Goal: Transaction & Acquisition: Purchase product/service

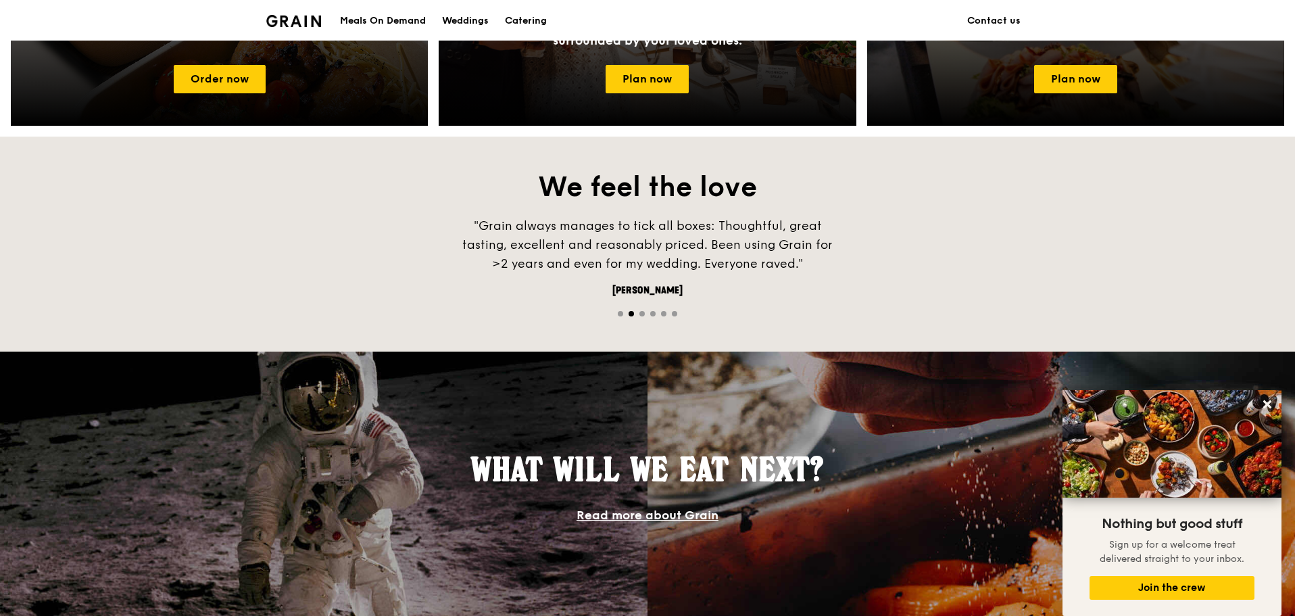
scroll to position [1014, 0]
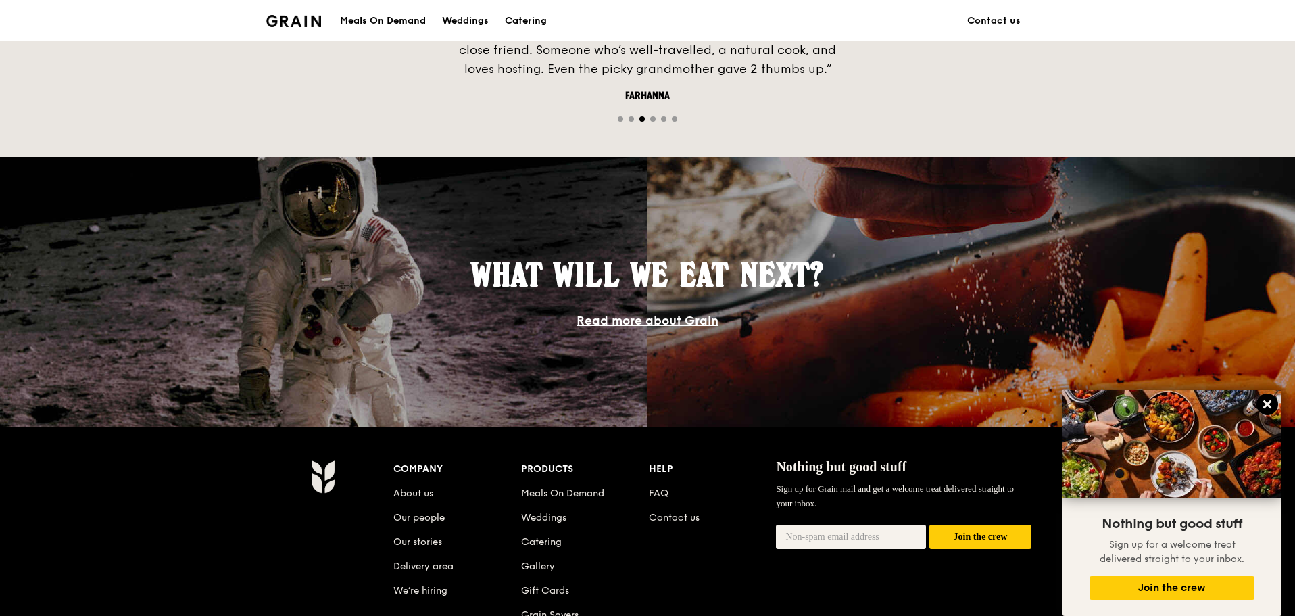
click at [1265, 404] on icon at bounding box center [1267, 404] width 12 height 12
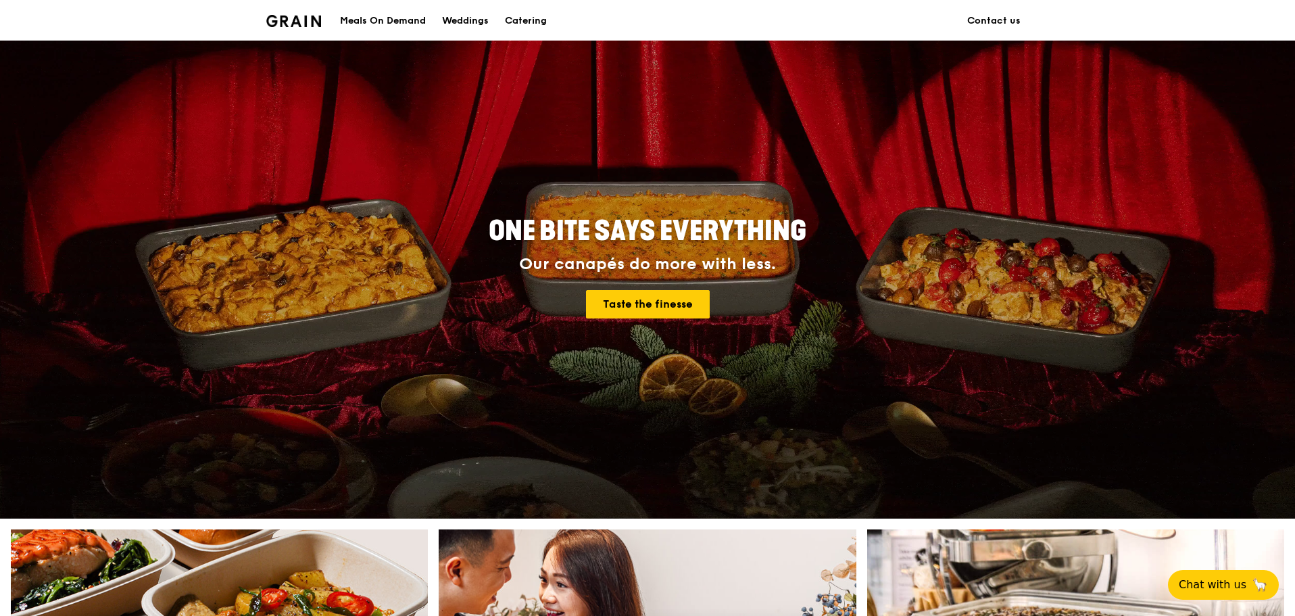
scroll to position [0, 0]
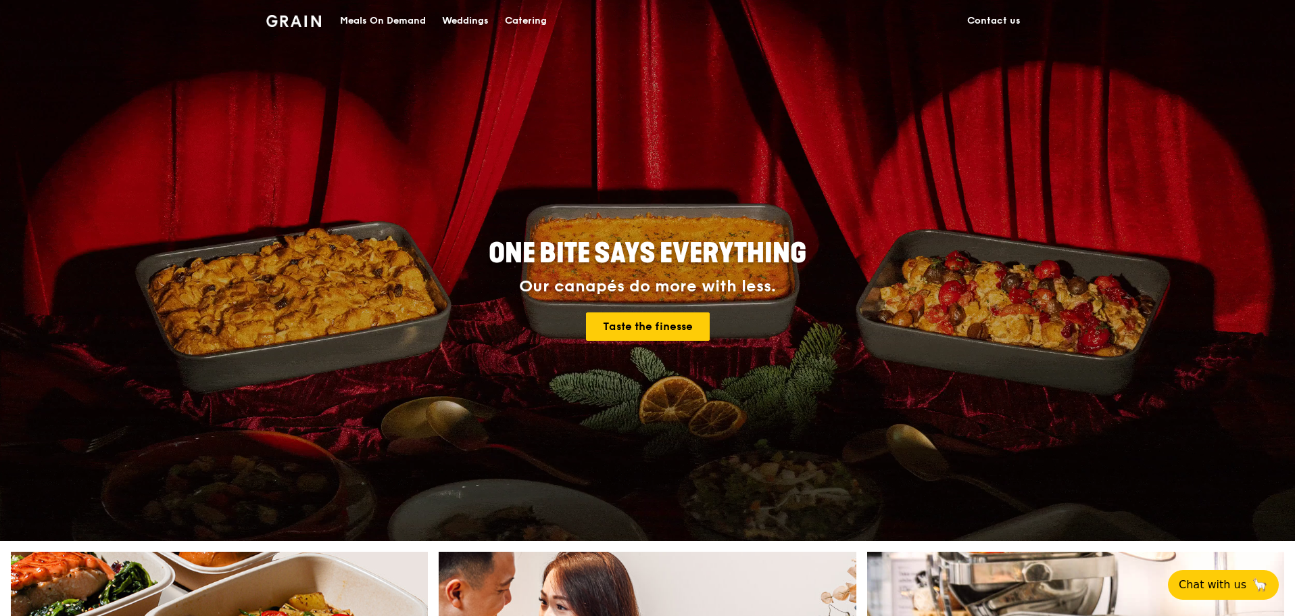
click at [409, 23] on div "Meals On Demand" at bounding box center [383, 21] width 86 height 41
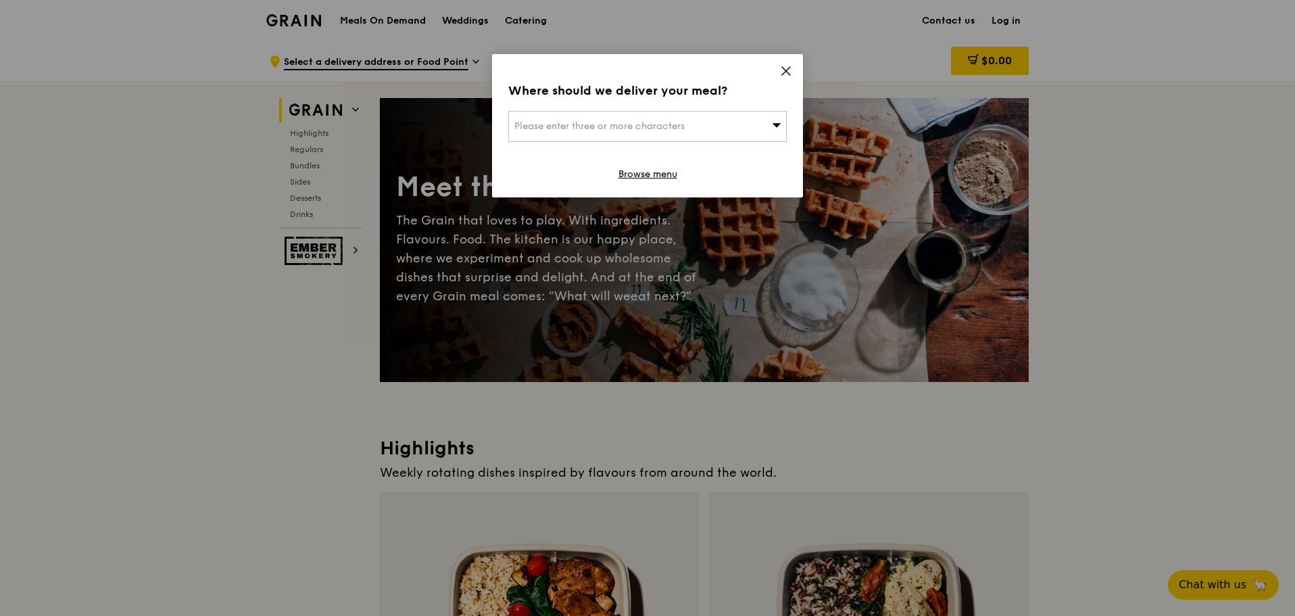
click at [635, 122] on span "Please enter three or more characters" at bounding box center [599, 125] width 170 height 11
type input "1"
click at [789, 68] on icon at bounding box center [786, 71] width 12 height 12
